Goal: Task Accomplishment & Management: Manage account settings

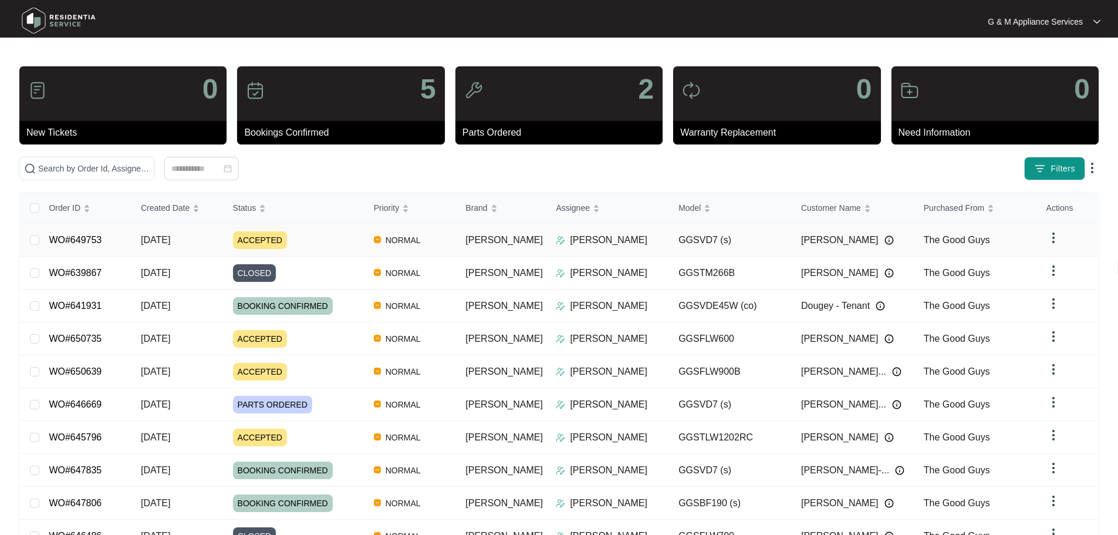
click at [92, 239] on link "WO#649753" at bounding box center [75, 240] width 53 height 10
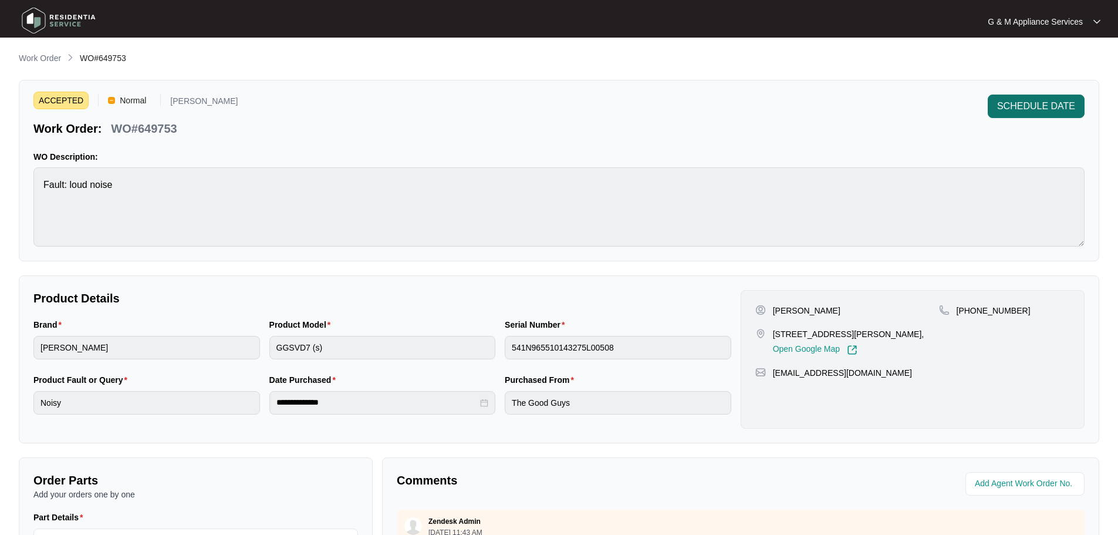
click at [1042, 106] on span "SCHEDULE DATE" at bounding box center [1036, 106] width 78 height 14
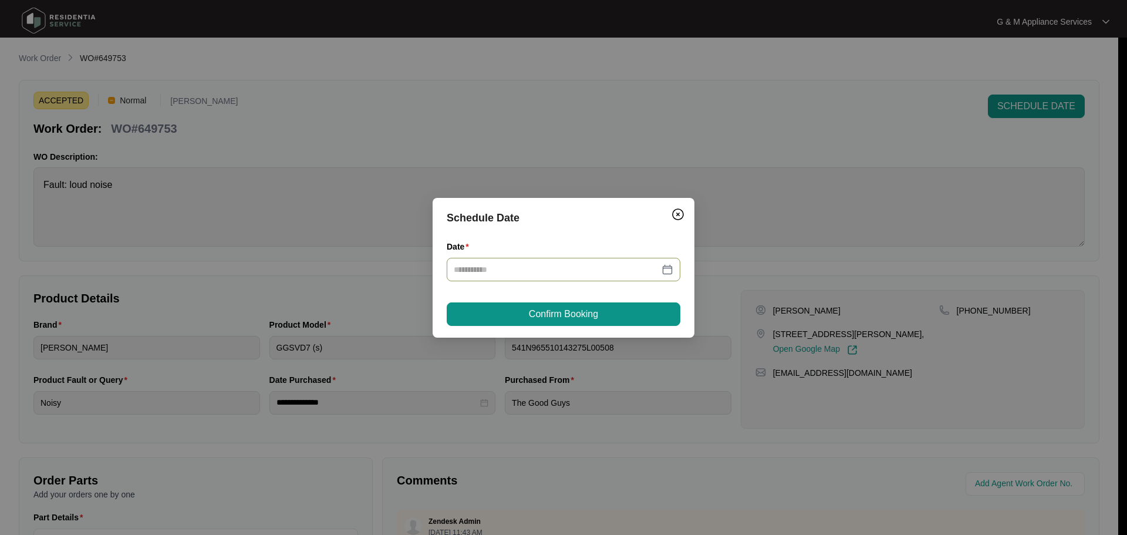
click at [668, 266] on div at bounding box center [563, 269] width 219 height 13
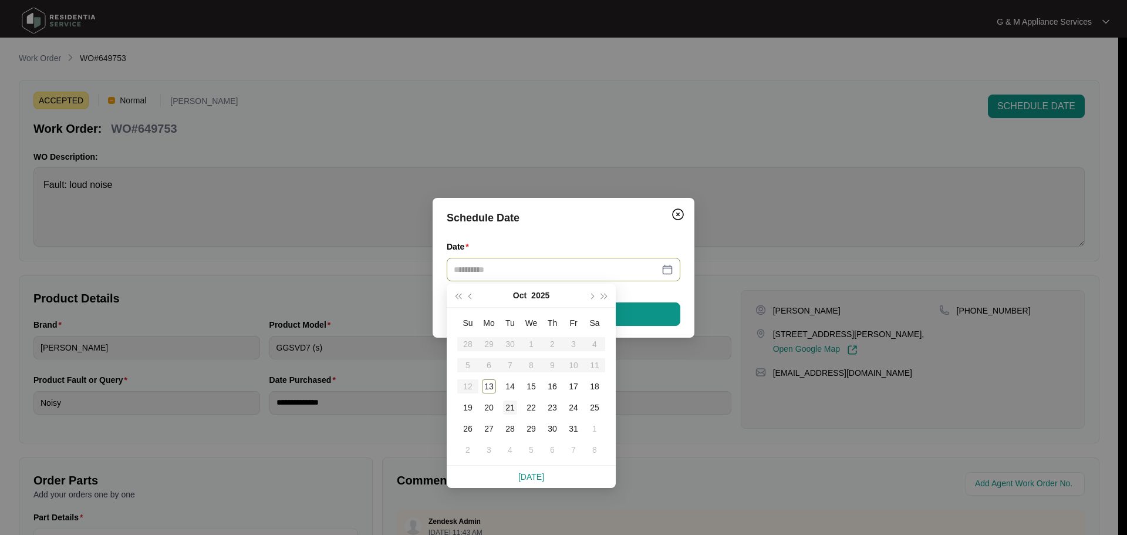
click at [512, 407] on div "21" at bounding box center [510, 407] width 14 height 14
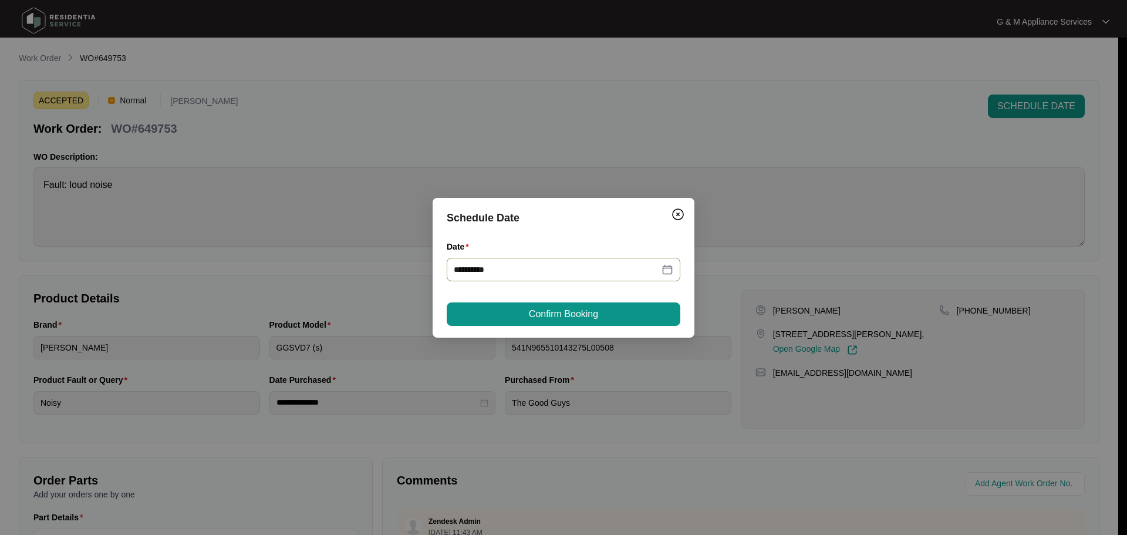
type input "**********"
click at [627, 311] on button "Confirm Booking" at bounding box center [564, 313] width 234 height 23
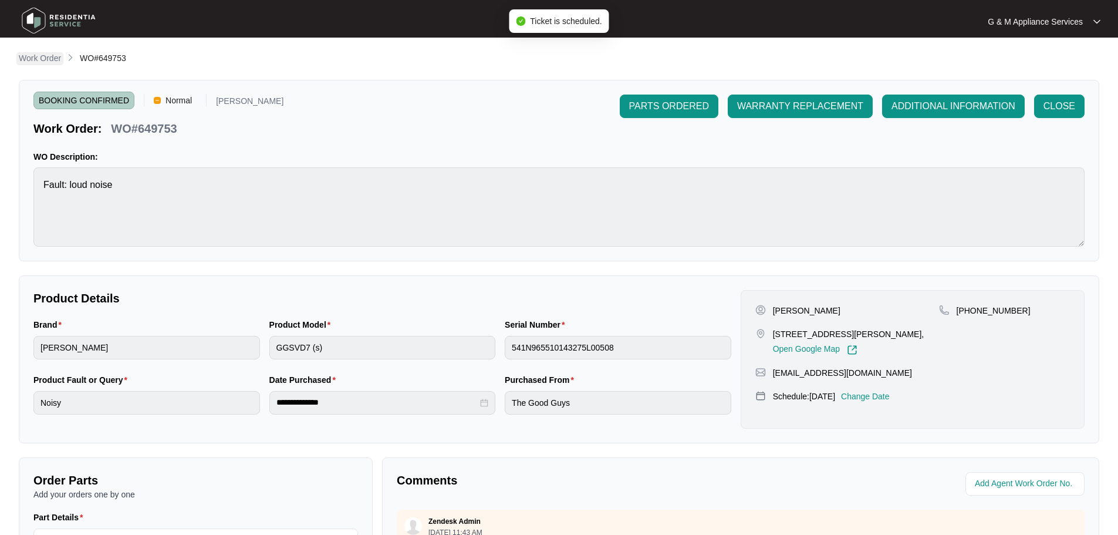
click at [50, 59] on p "Work Order" at bounding box center [40, 58] width 42 height 12
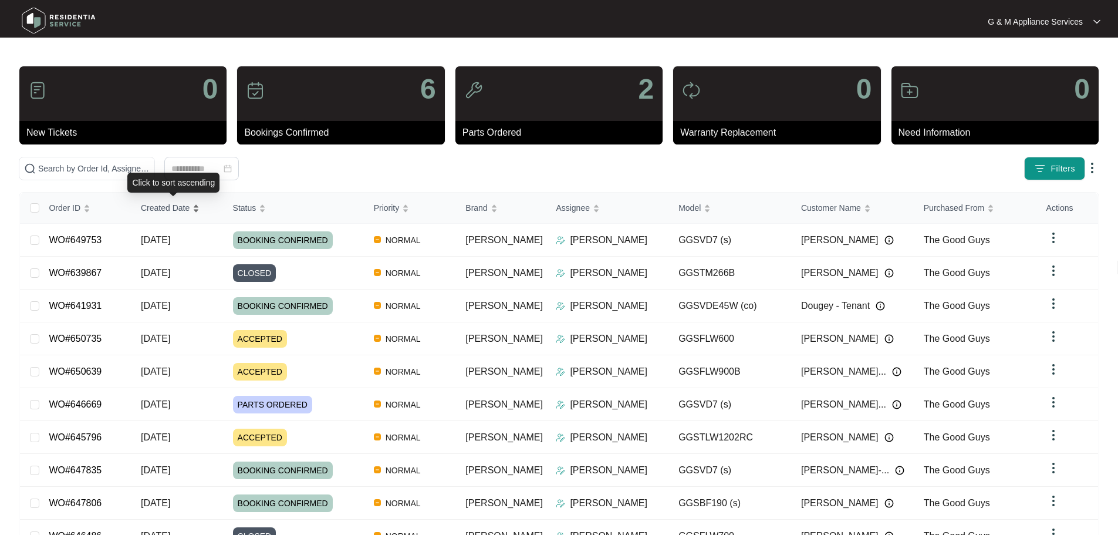
click at [162, 207] on span "Created Date" at bounding box center [165, 207] width 49 height 13
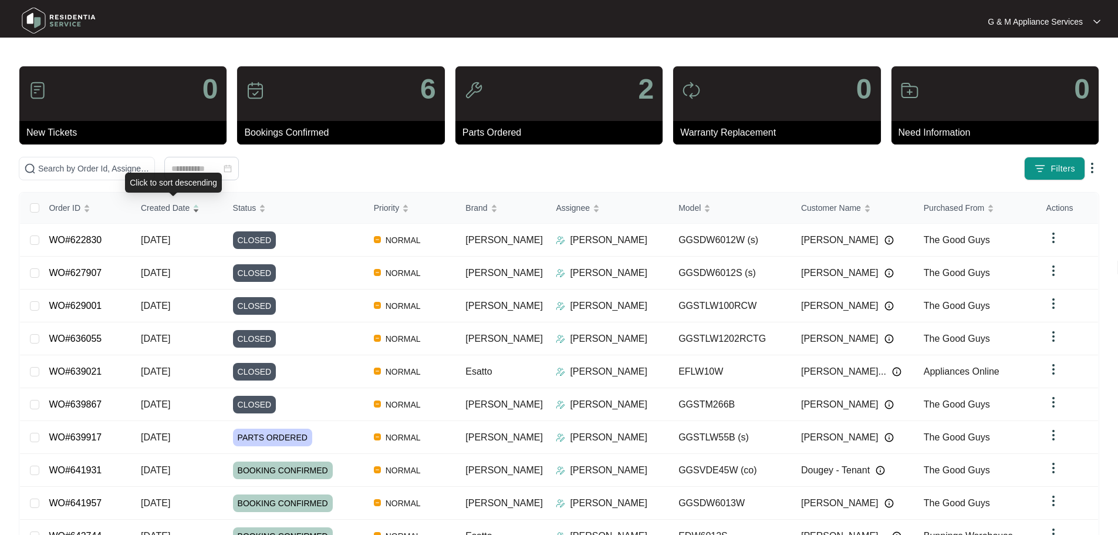
click at [162, 207] on span "Created Date" at bounding box center [165, 207] width 49 height 13
